Goal: Information Seeking & Learning: Learn about a topic

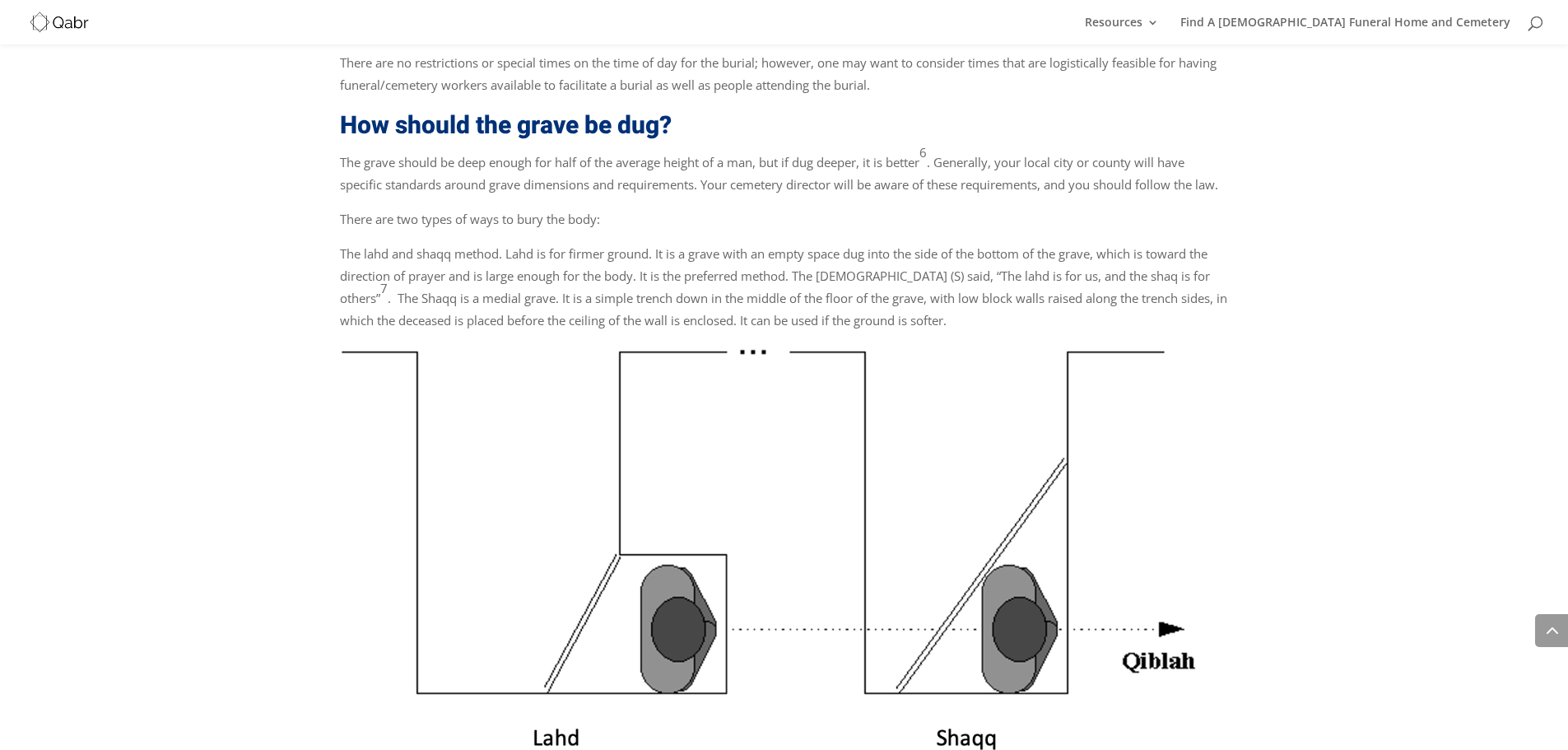
scroll to position [1458, 0]
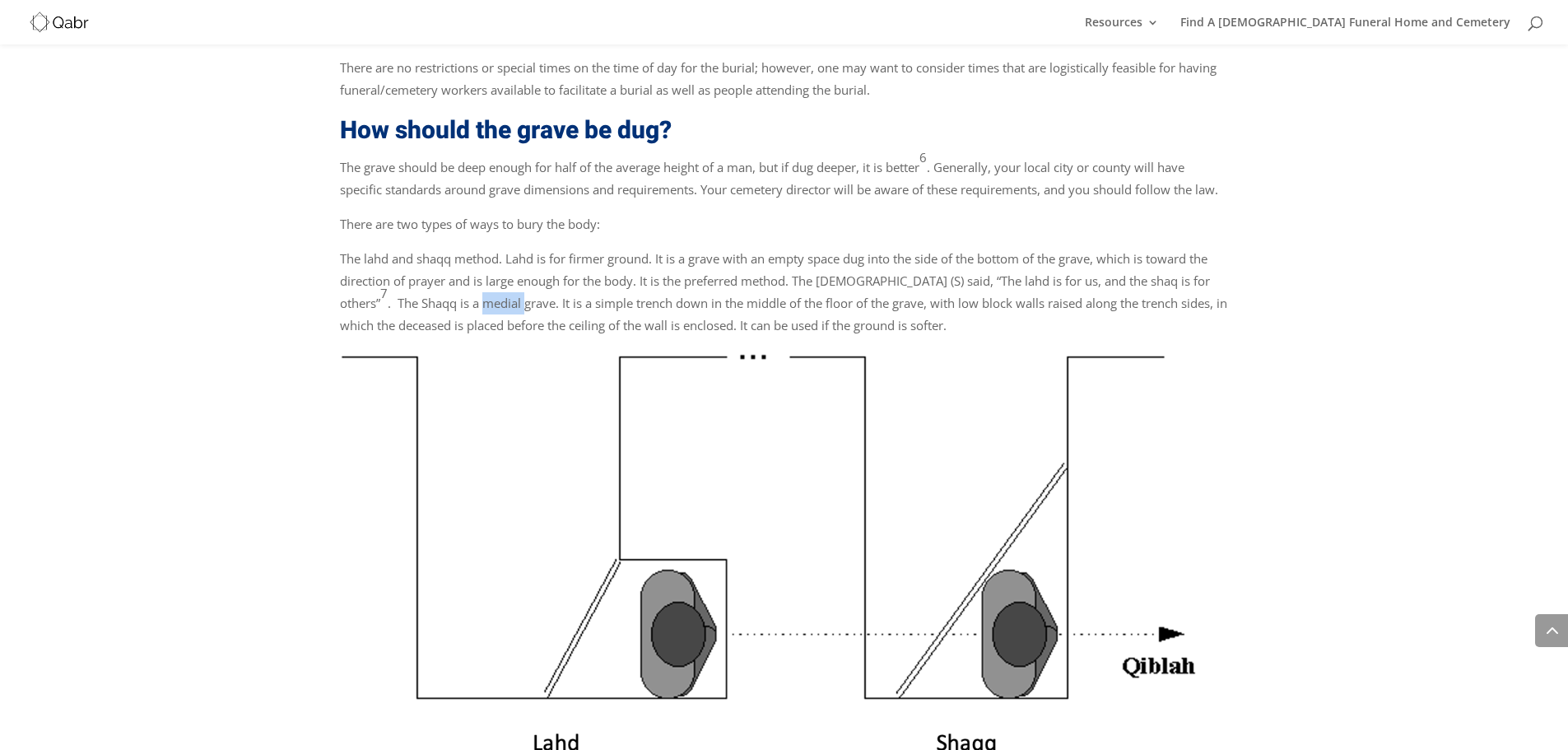
drag, startPoint x: 402, startPoint y: 244, endPoint x: 444, endPoint y: 242, distance: 42.0
click at [444, 247] on p "The lahd and shaqq method. Lahd is for firmer ground. It is a grave with an emp…" at bounding box center [784, 297] width 889 height 101
click at [866, 397] on img at bounding box center [784, 561] width 889 height 424
click at [652, 349] on img at bounding box center [784, 561] width 889 height 424
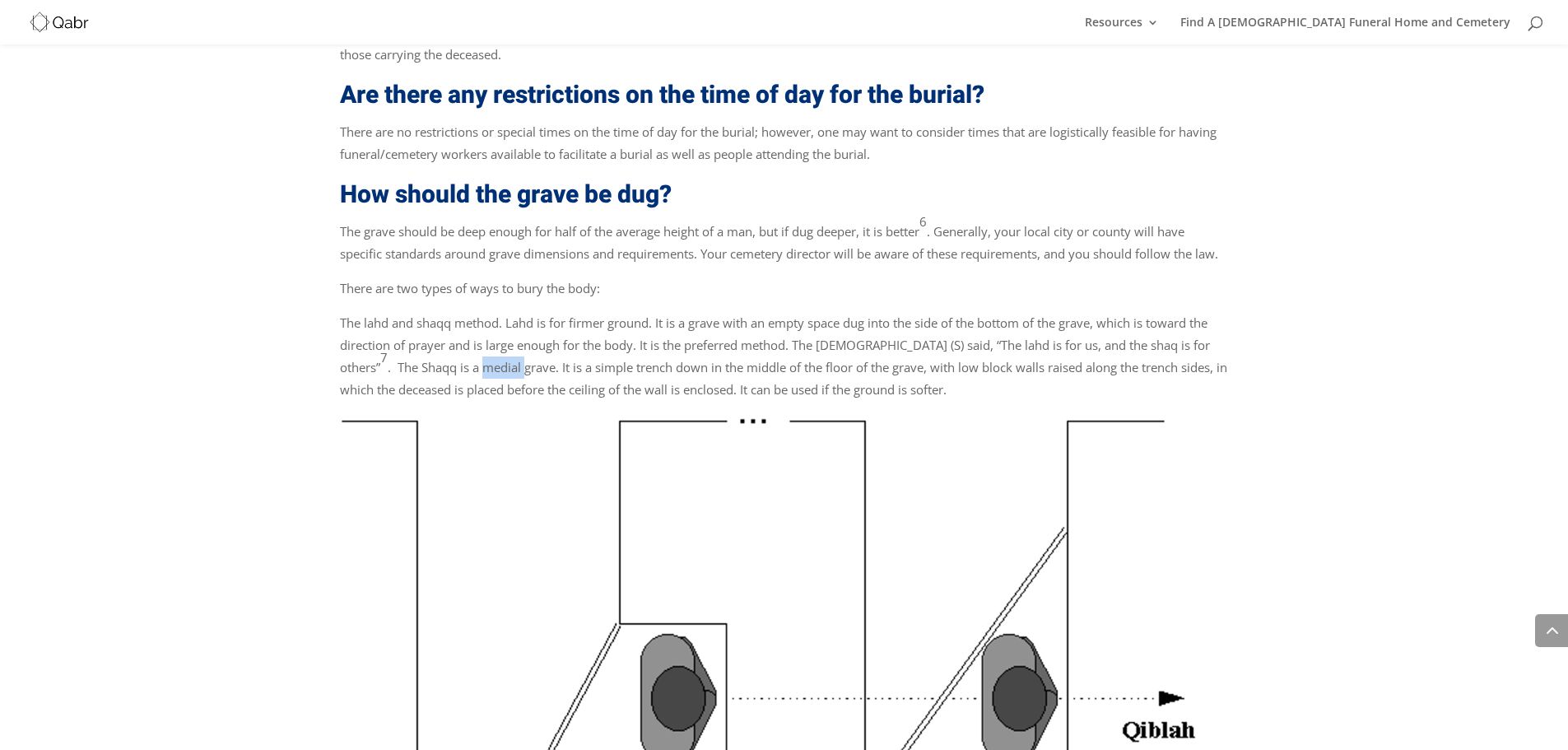
scroll to position [1392, 0]
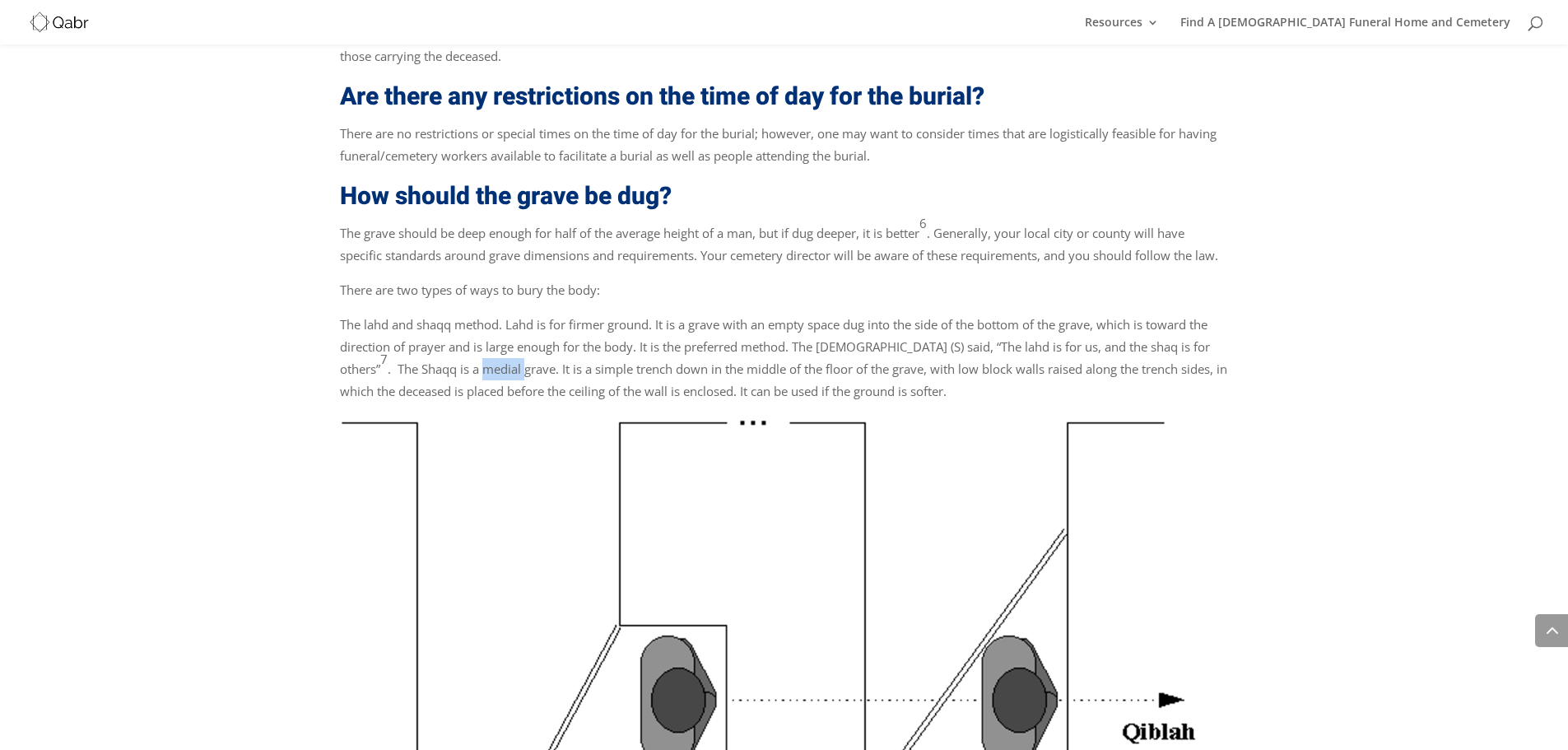
click at [513, 499] on img at bounding box center [784, 627] width 889 height 424
click at [458, 314] on p "The lahd and shaqq method. Lahd is for firmer ground. It is a grave with an emp…" at bounding box center [784, 364] width 889 height 101
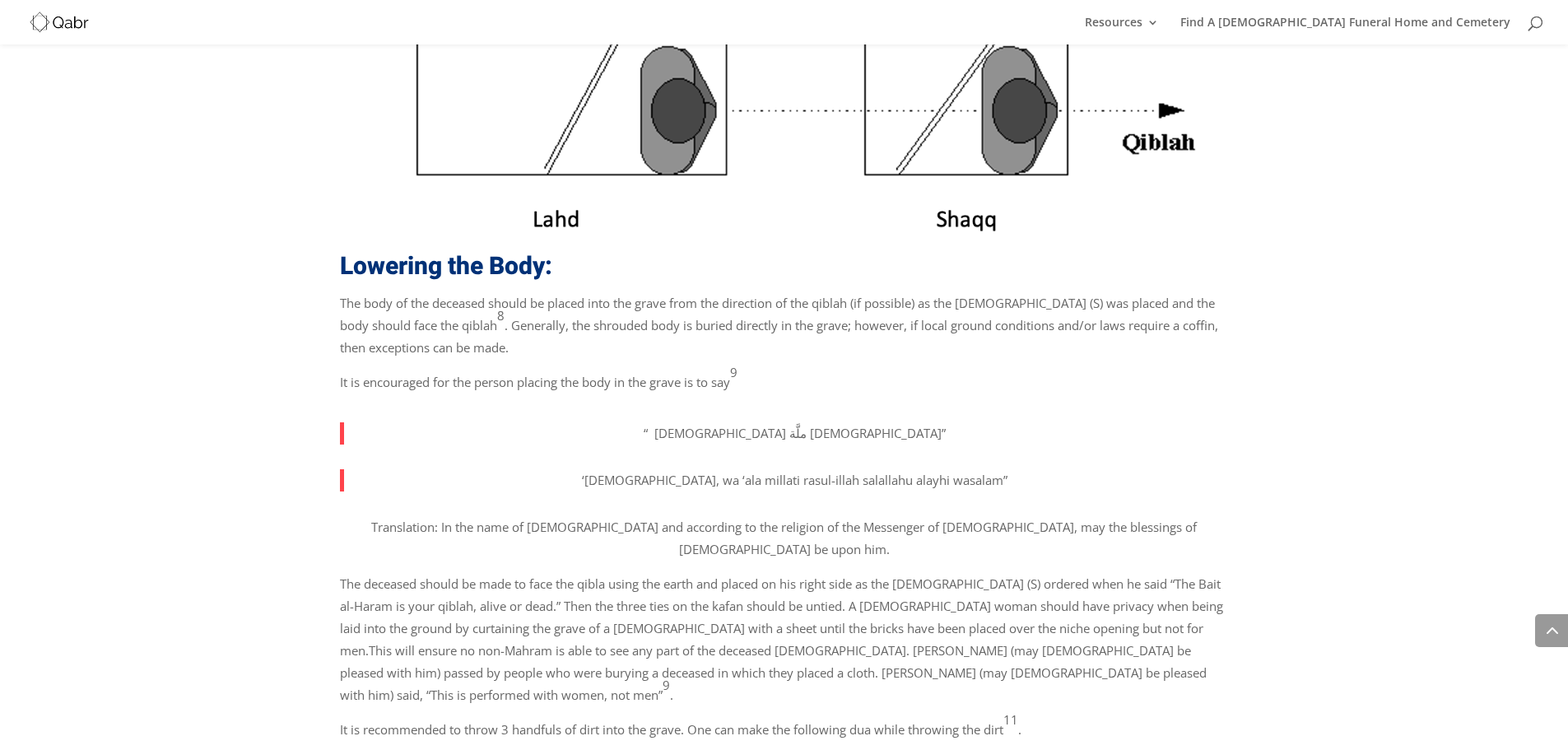
scroll to position [1984, 0]
